Goal: Task Accomplishment & Management: Complete application form

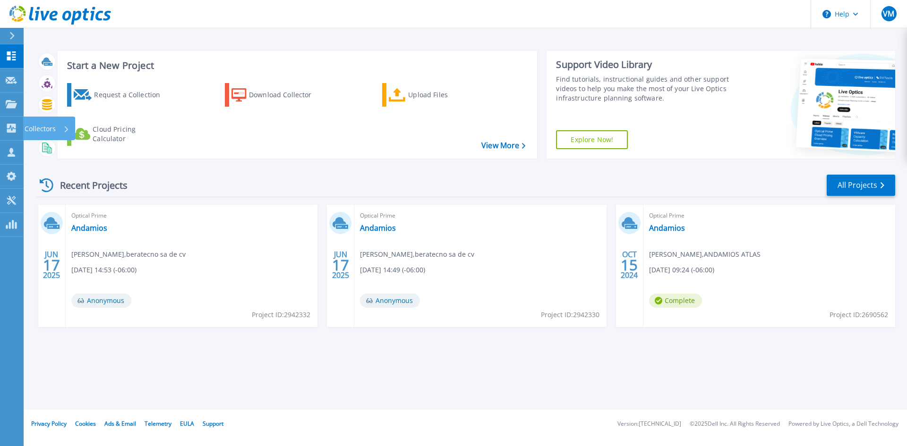
click at [41, 126] on p "Collectors" at bounding box center [40, 129] width 31 height 25
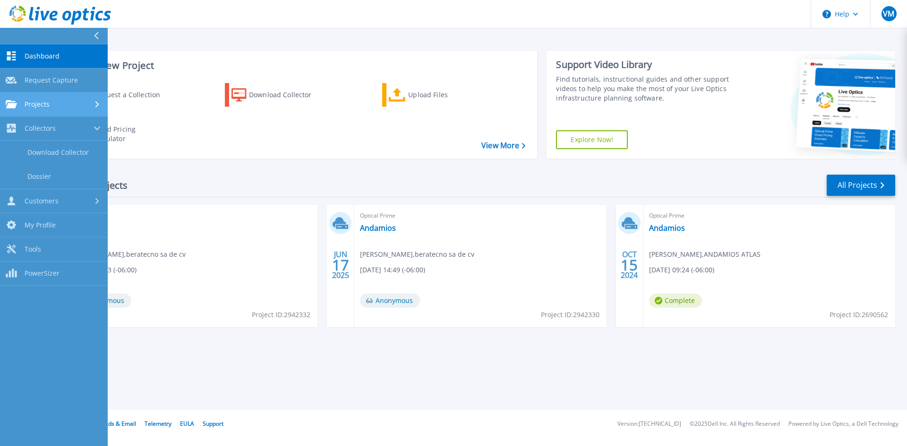
click at [58, 108] on div "Projects" at bounding box center [54, 104] width 96 height 8
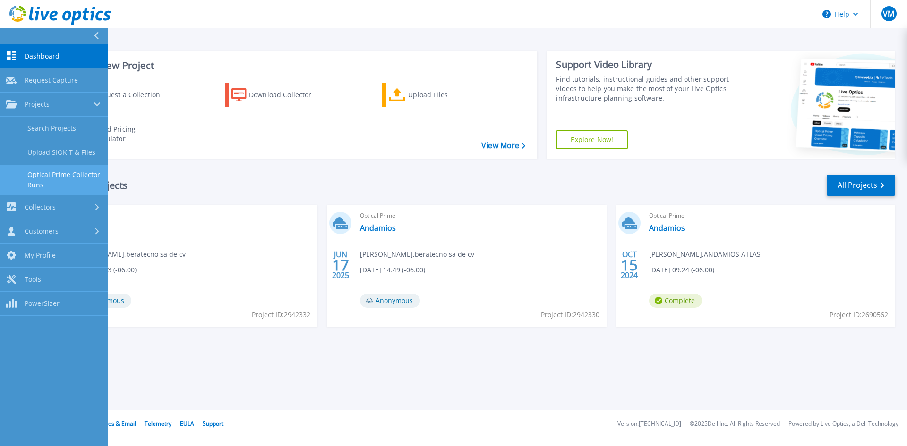
click at [70, 174] on link "Optical Prime Collector Runs" at bounding box center [54, 180] width 108 height 30
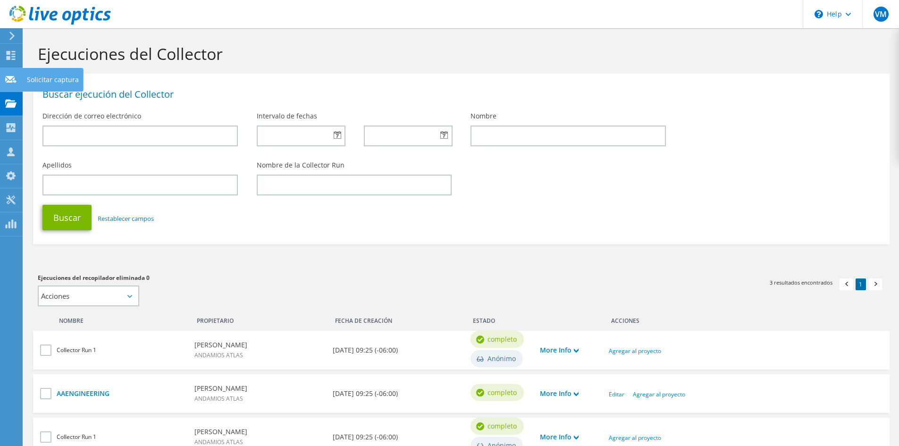
click at [32, 79] on div "Solicitar captura" at bounding box center [52, 80] width 61 height 24
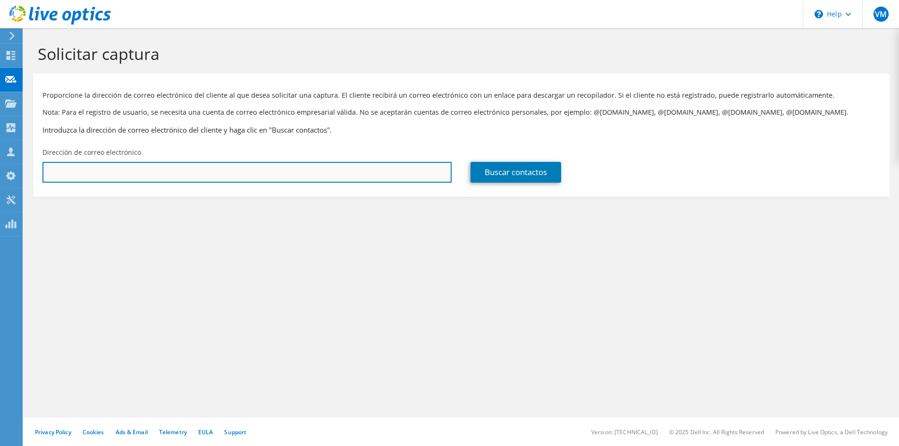
click at [271, 164] on input "text" at bounding box center [246, 172] width 409 height 21
paste input "hsanchez@condumex.com.mx"
type input "hsanchez@condumex.com.mx"
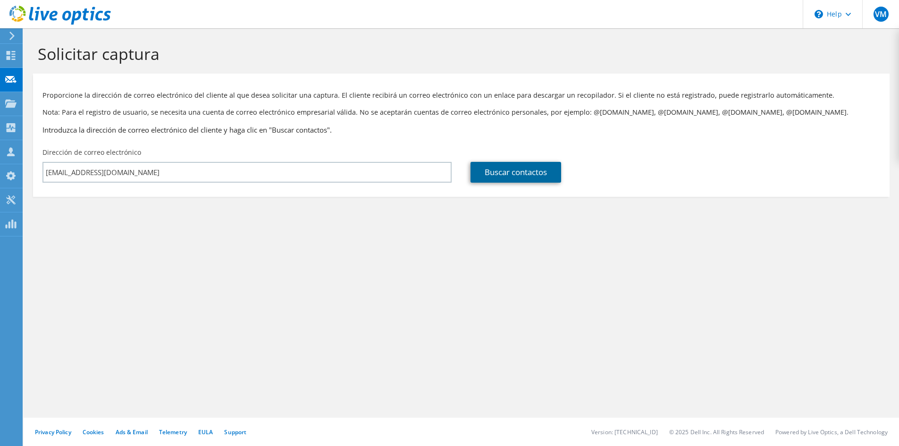
click at [515, 173] on link "Buscar contactos" at bounding box center [516, 172] width 91 height 21
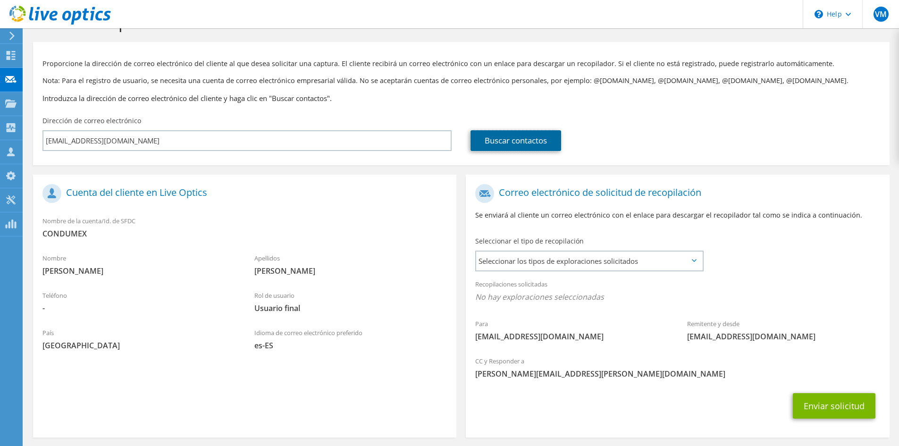
scroll to position [47, 0]
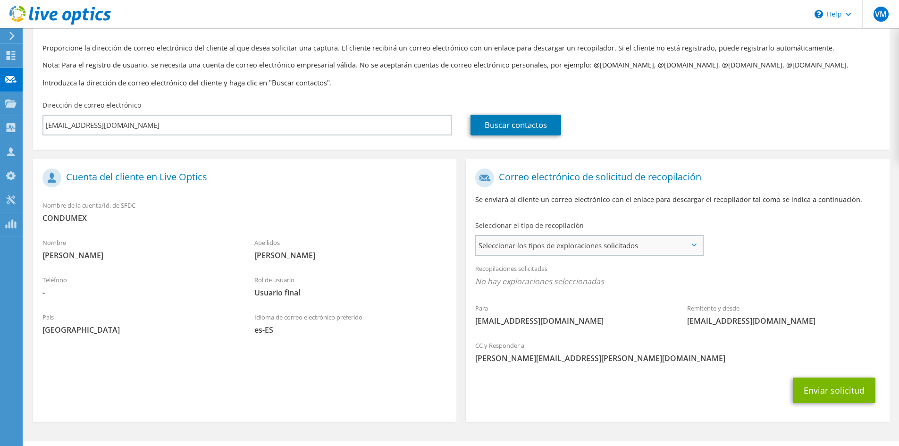
click at [556, 252] on span "Seleccionar los tipos de exploraciones solicitados" at bounding box center [589, 245] width 226 height 19
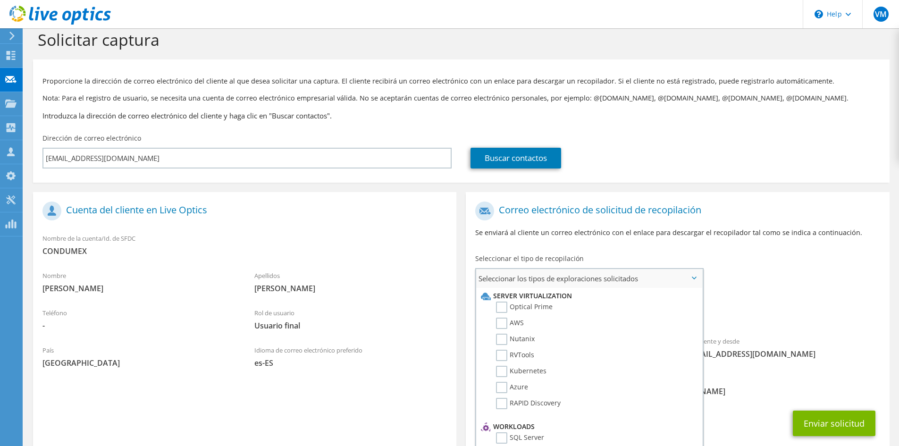
scroll to position [0, 0]
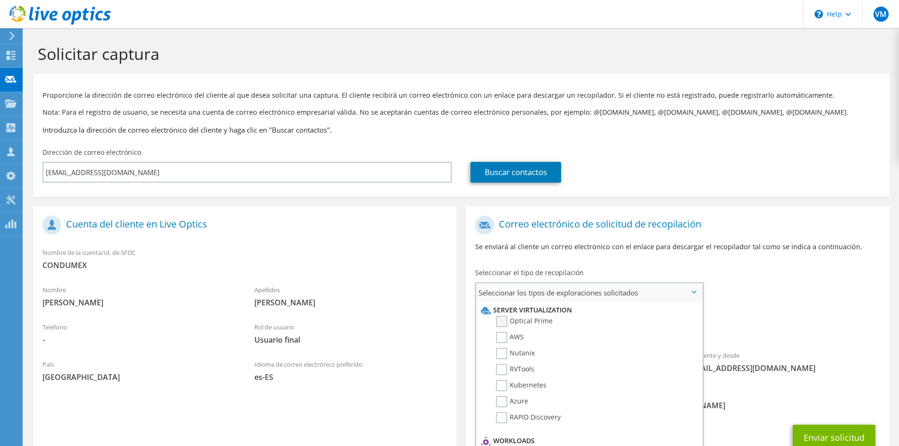
click at [500, 319] on label "Optical Prime" at bounding box center [524, 321] width 57 height 11
click at [0, 0] on input "Optical Prime" at bounding box center [0, 0] width 0 height 0
click at [755, 316] on div "Recopilaciones solicitadas No hay exploraciones seleccionadas Optical Prime" at bounding box center [678, 325] width 424 height 38
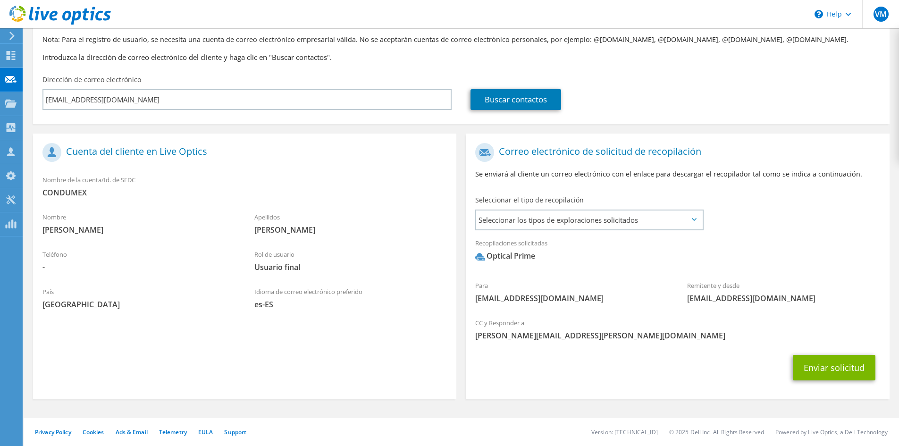
scroll to position [73, 0]
click at [821, 370] on button "Enviar solicitud" at bounding box center [834, 367] width 83 height 25
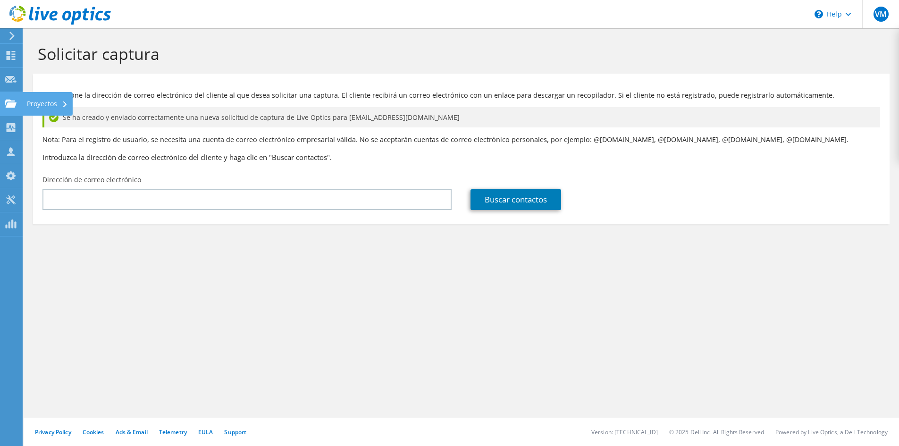
click at [5, 99] on icon at bounding box center [10, 103] width 11 height 9
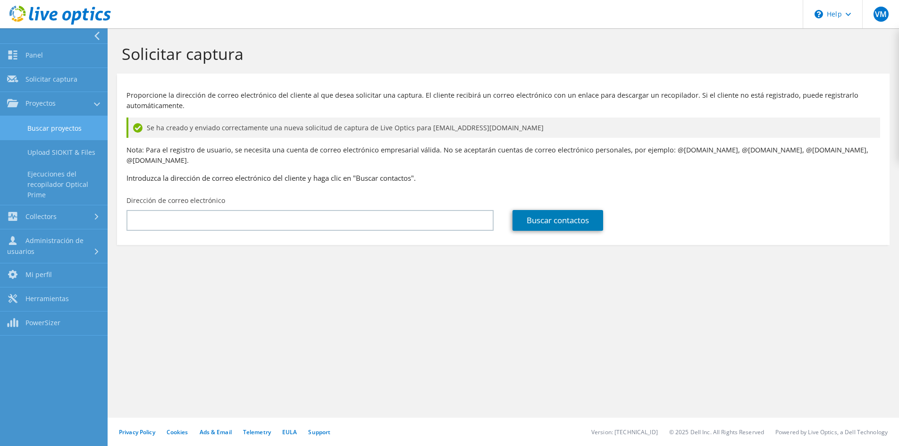
click at [38, 130] on link "Buscar proyectos" at bounding box center [54, 128] width 108 height 24
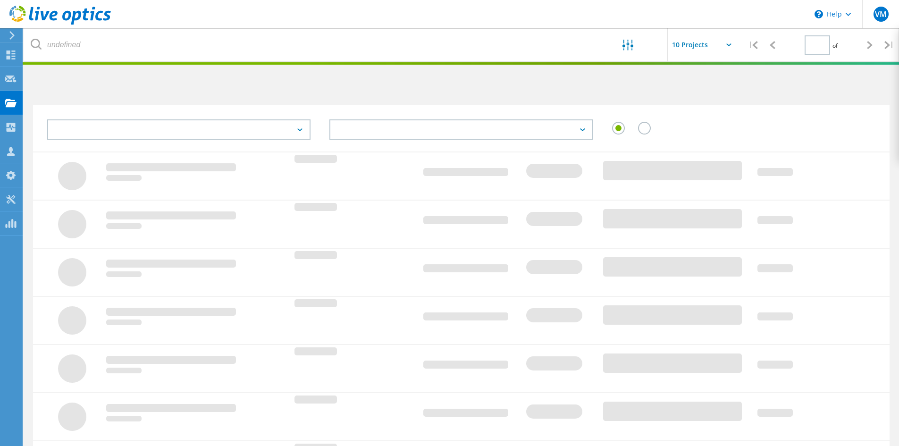
type input "1"
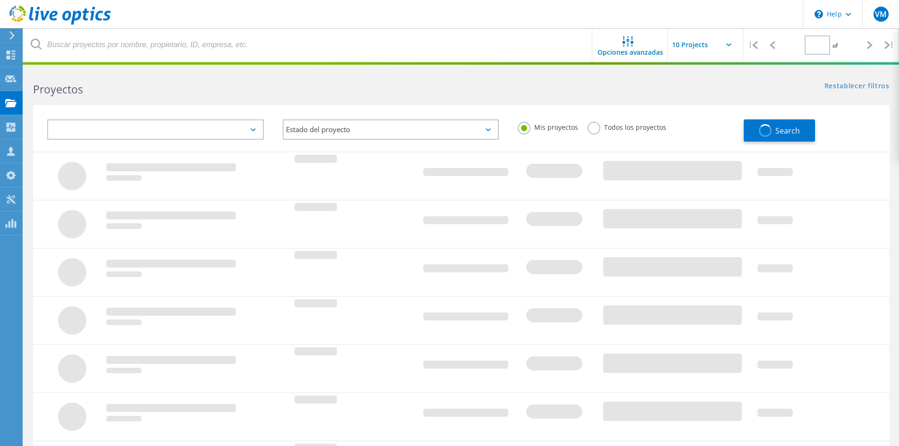
type input "1"
